Goal: Task Accomplishment & Management: Complete application form

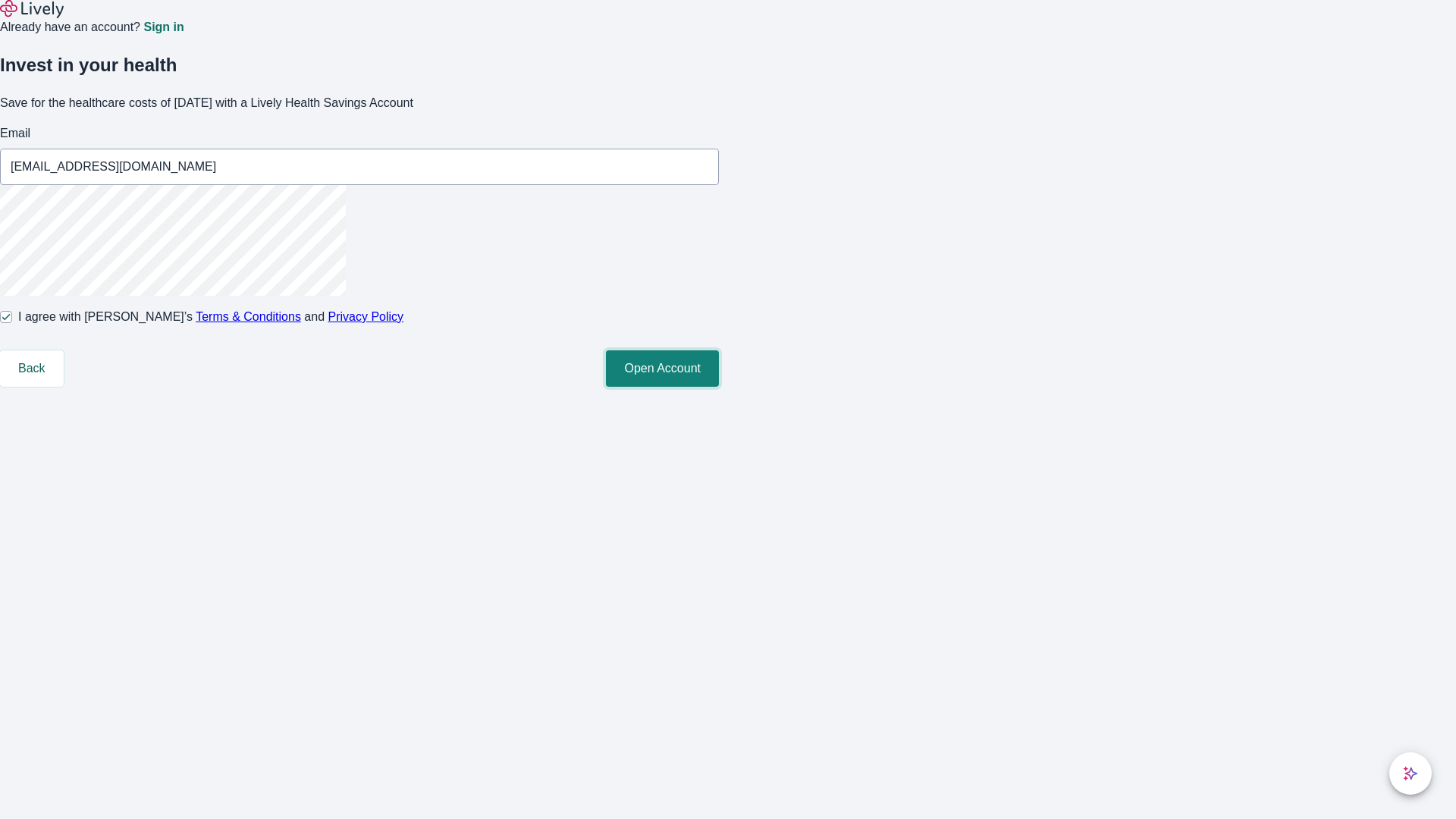
click at [719, 386] on button "Open Account" at bounding box center [663, 369] width 113 height 37
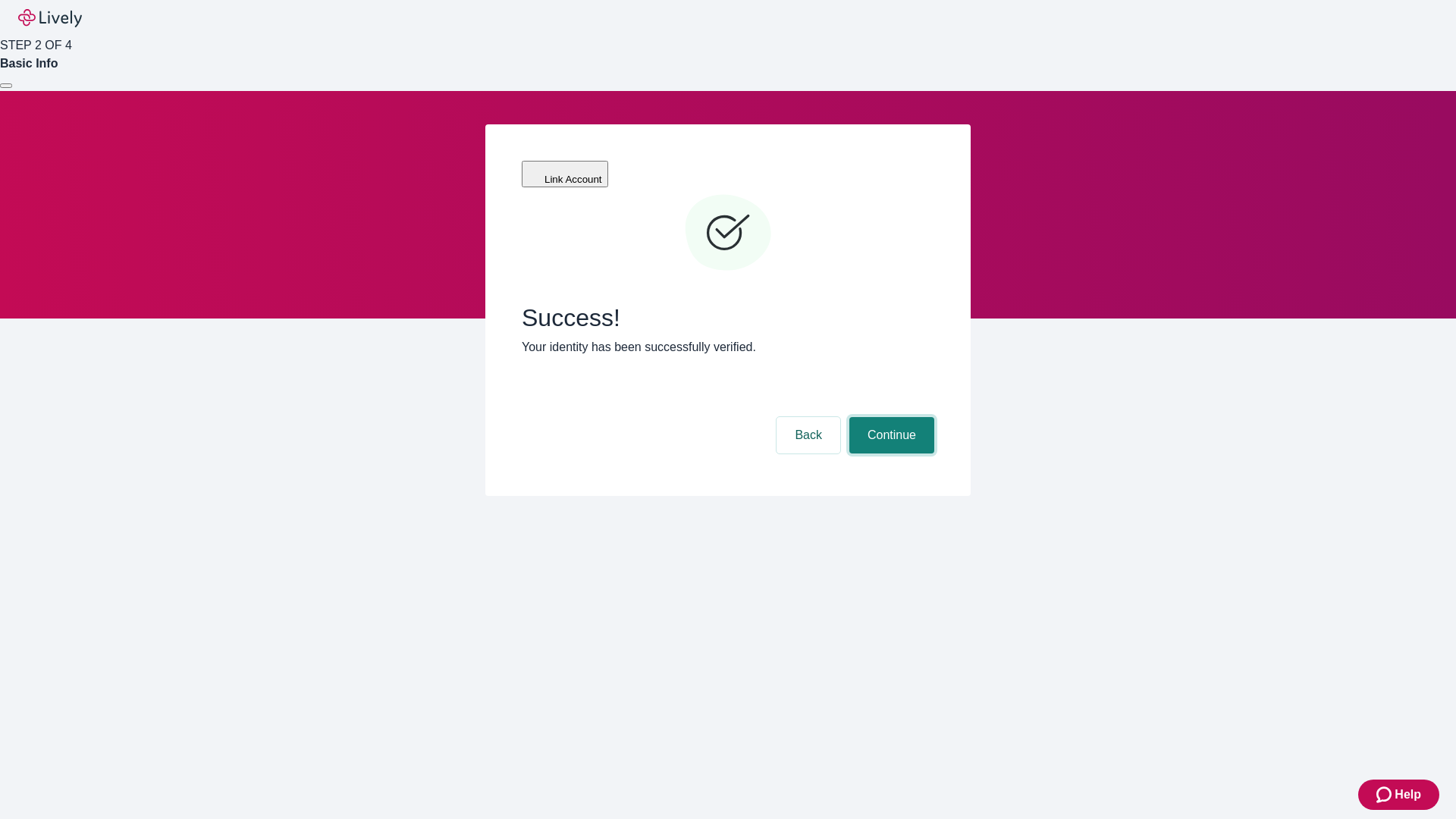
click at [889, 417] on button "Continue" at bounding box center [892, 436] width 85 height 37
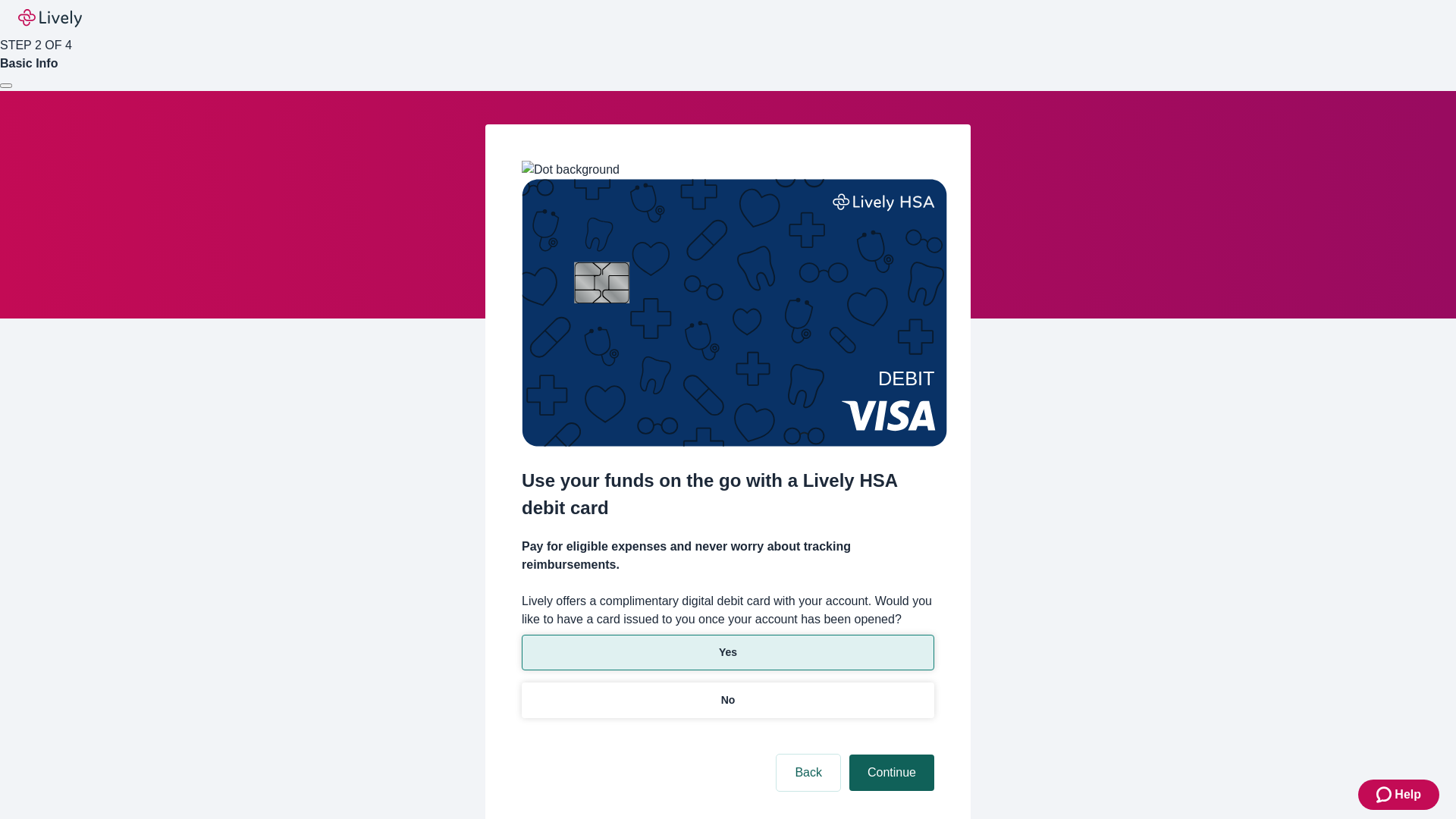
click at [728, 693] on p "No" at bounding box center [728, 701] width 14 height 16
click at [889, 755] on button "Continue" at bounding box center [892, 773] width 85 height 37
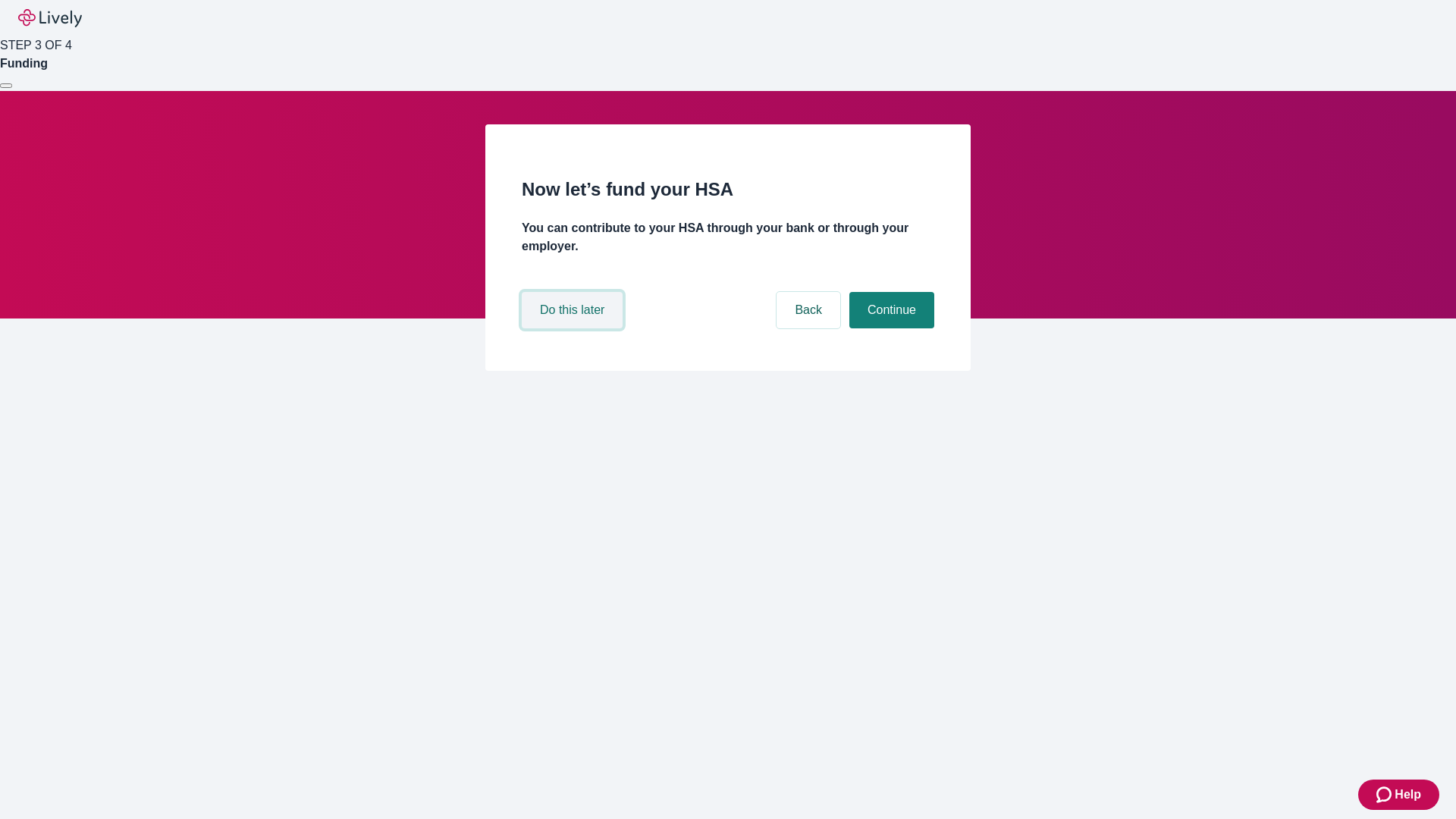
click at [574, 329] on button "Do this later" at bounding box center [572, 310] width 101 height 37
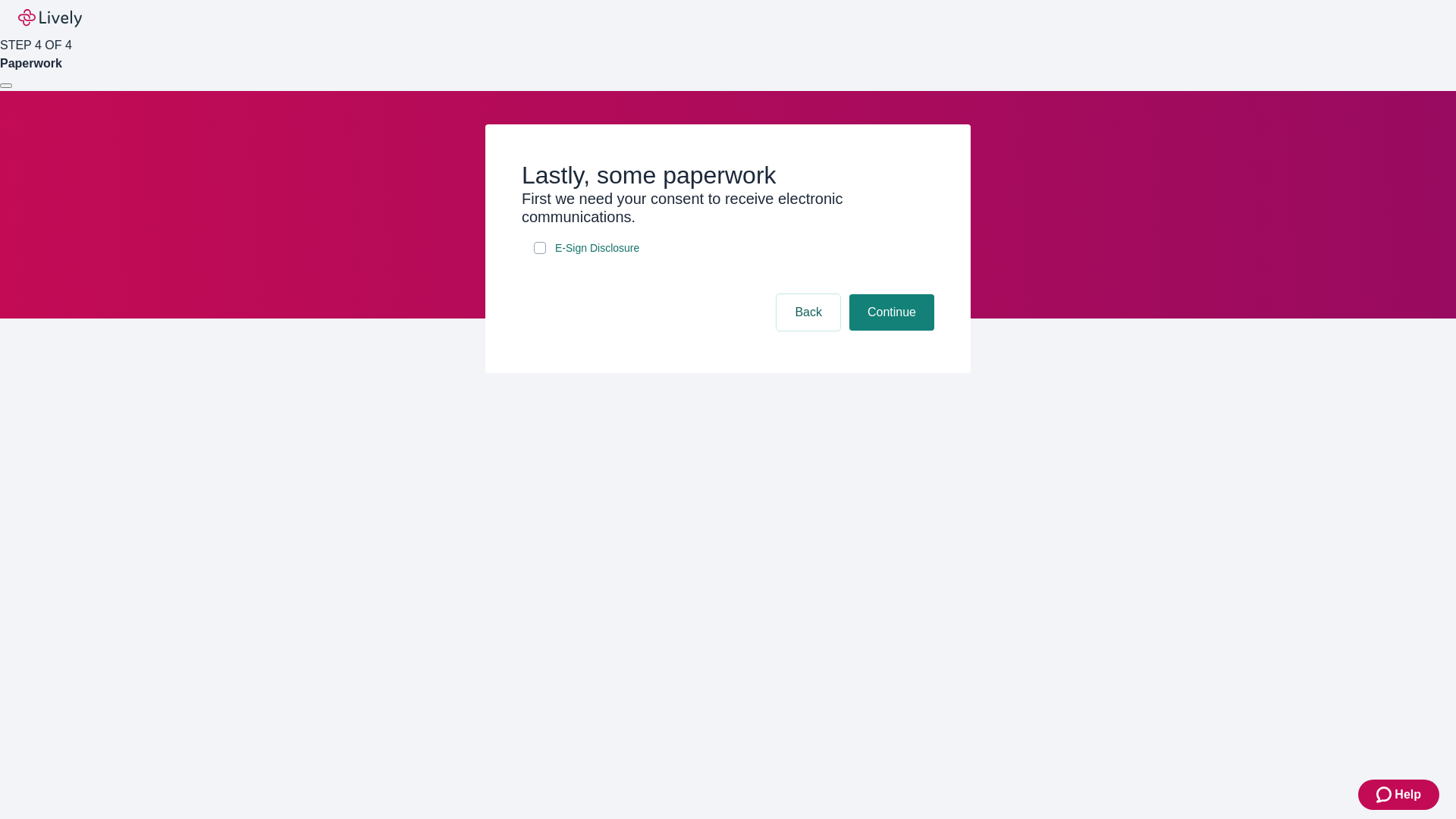
click at [540, 254] on input "E-Sign Disclosure" at bounding box center [540, 248] width 12 height 12
checkbox input "true"
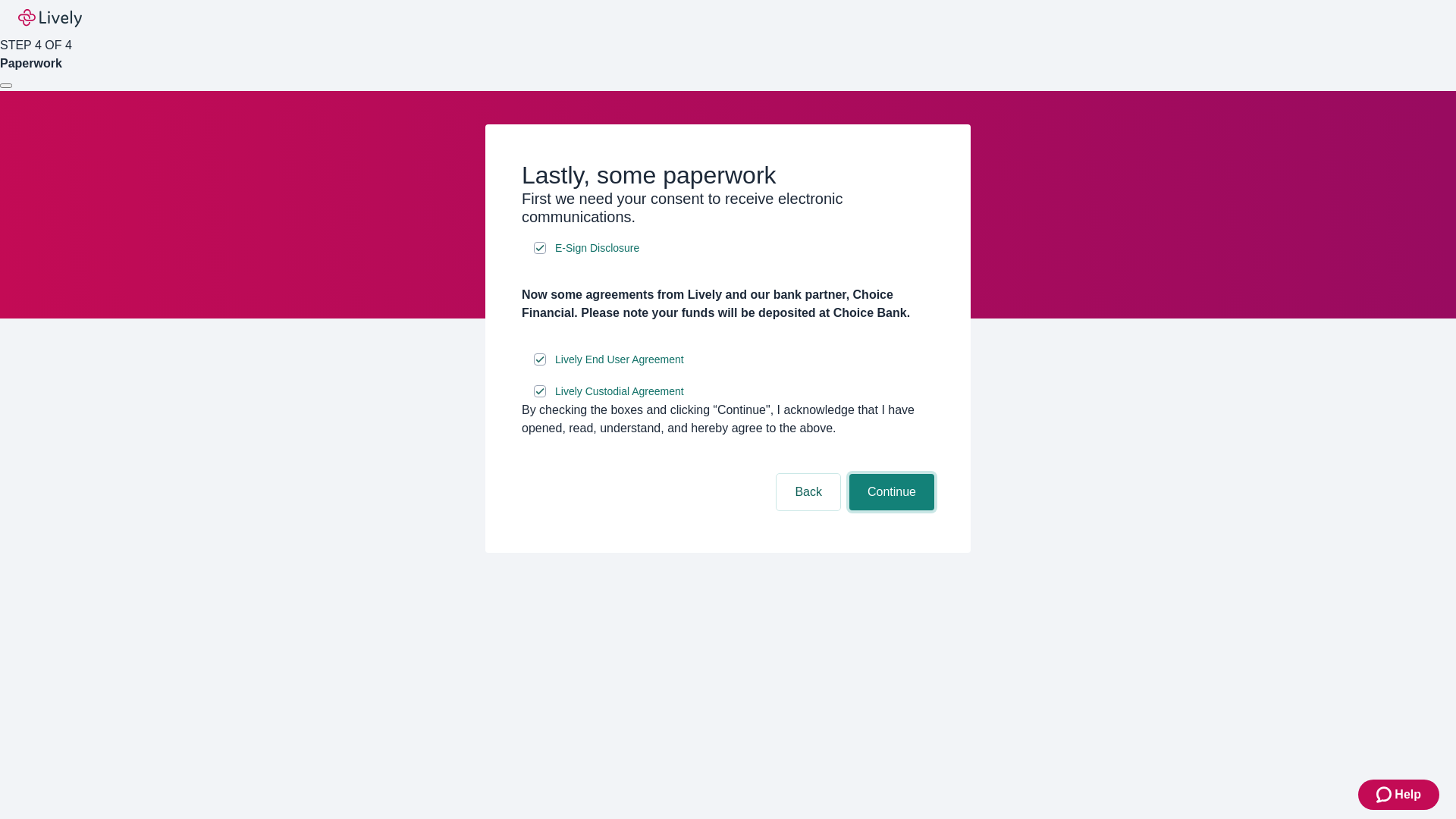
click at [889, 510] on button "Continue" at bounding box center [892, 492] width 85 height 37
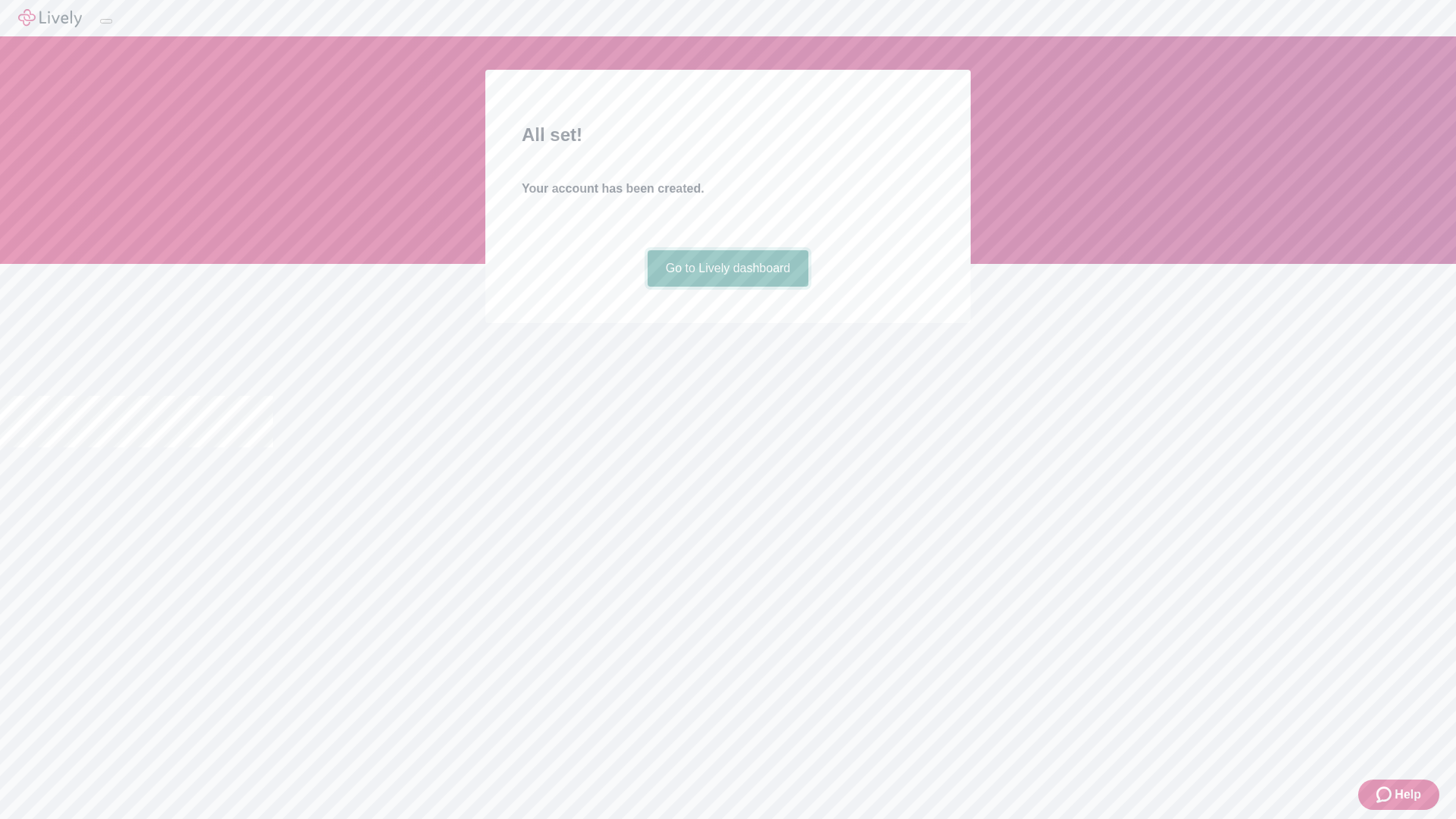
click at [728, 286] on link "Go to Lively dashboard" at bounding box center [728, 268] width 162 height 37
